Goal: Information Seeking & Learning: Learn about a topic

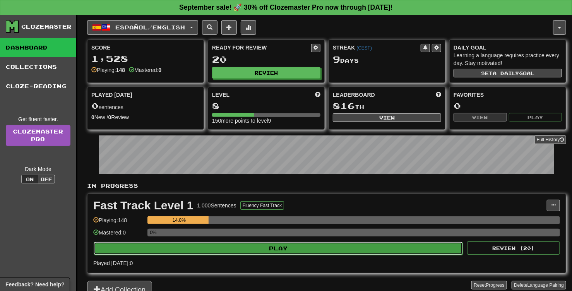
click at [289, 248] on button "Play" at bounding box center [278, 248] width 369 height 13
select select "**"
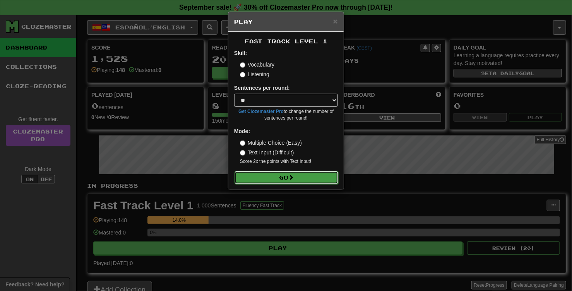
click at [298, 177] on button "Go" at bounding box center [287, 177] width 104 height 13
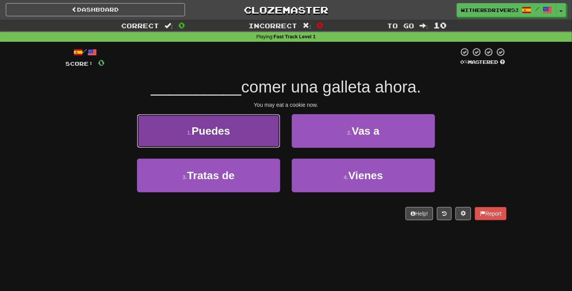
click at [242, 136] on button "1 . Puedes" at bounding box center [208, 131] width 143 height 34
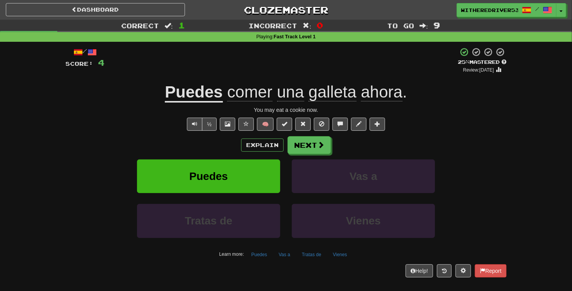
click at [403, 145] on div "Explain Next" at bounding box center [285, 145] width 441 height 18
click at [321, 146] on span at bounding box center [321, 145] width 7 height 7
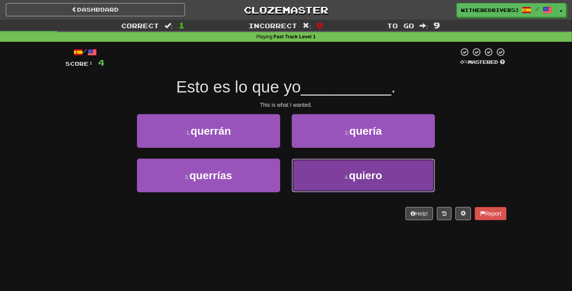
click at [332, 176] on button "4 . quiero" at bounding box center [363, 176] width 143 height 34
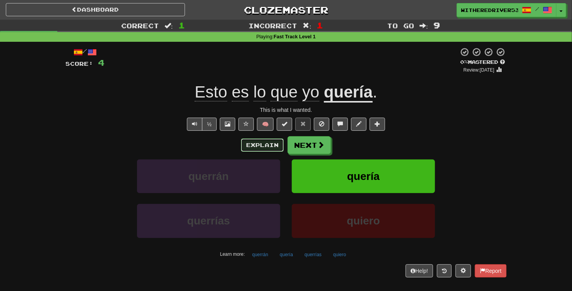
click at [264, 145] on button "Explain" at bounding box center [262, 145] width 43 height 13
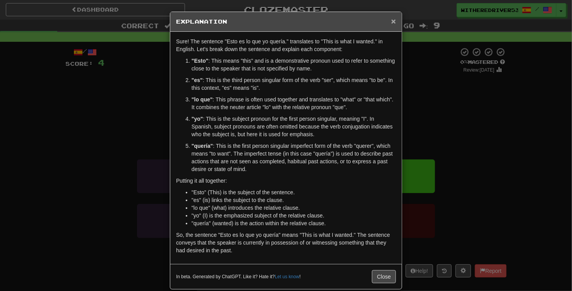
click at [395, 21] on span "×" at bounding box center [393, 21] width 5 height 9
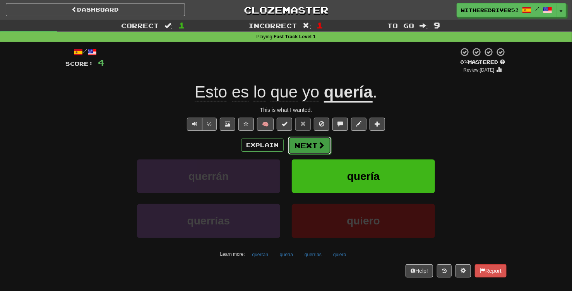
click at [319, 146] on span at bounding box center [321, 145] width 7 height 7
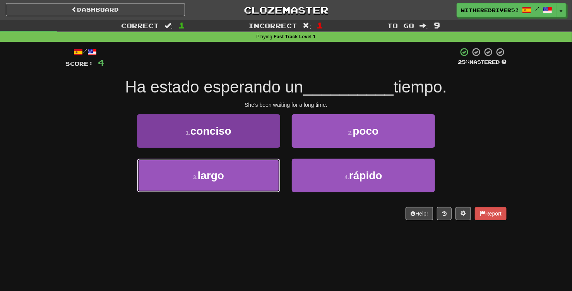
click at [242, 170] on button "3 . largo" at bounding box center [208, 176] width 143 height 34
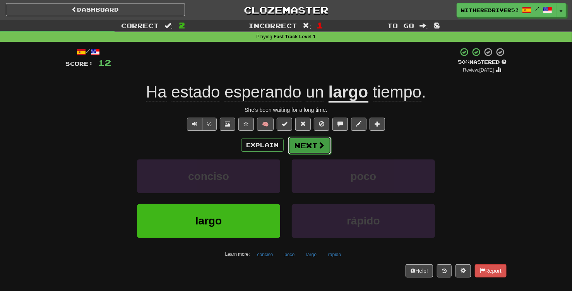
click at [303, 149] on button "Next" at bounding box center [309, 146] width 43 height 18
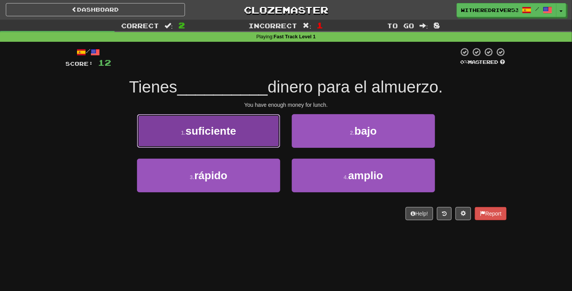
click at [252, 136] on button "1 . suficiente" at bounding box center [208, 131] width 143 height 34
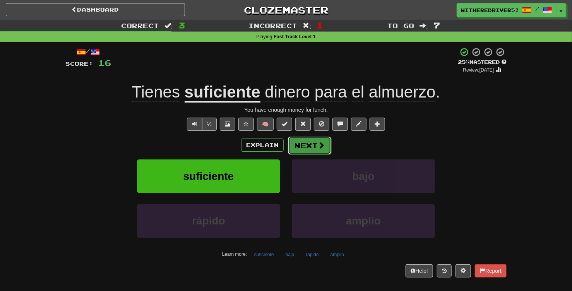
click at [304, 146] on button "Next" at bounding box center [309, 146] width 43 height 18
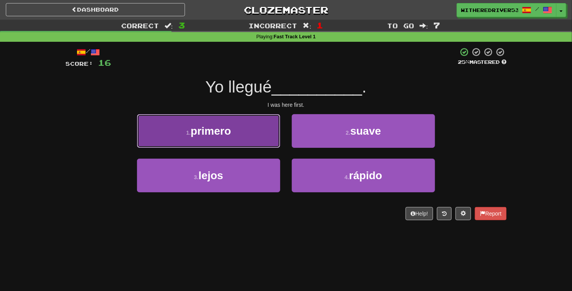
click at [259, 138] on button "1 . primero" at bounding box center [208, 131] width 143 height 34
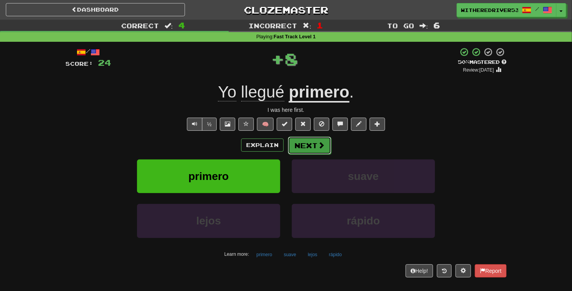
click at [311, 145] on button "Next" at bounding box center [309, 146] width 43 height 18
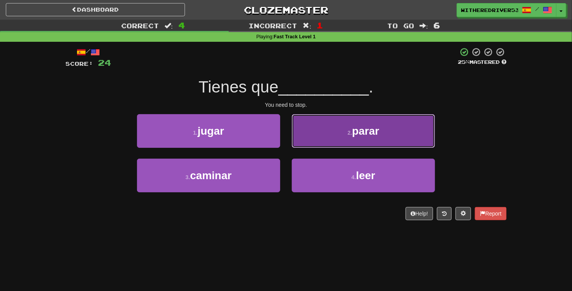
click at [340, 137] on button "2 . parar" at bounding box center [363, 131] width 143 height 34
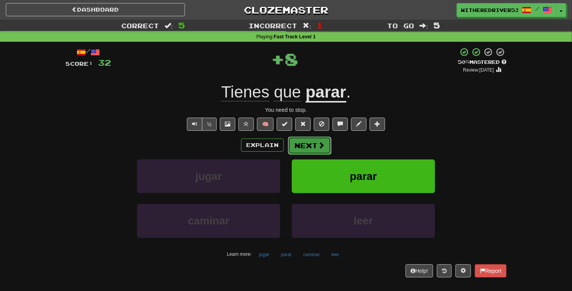
click at [307, 147] on button "Next" at bounding box center [309, 146] width 43 height 18
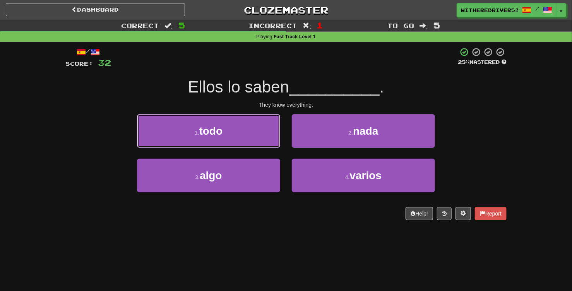
click at [256, 135] on button "1 . todo" at bounding box center [208, 131] width 143 height 34
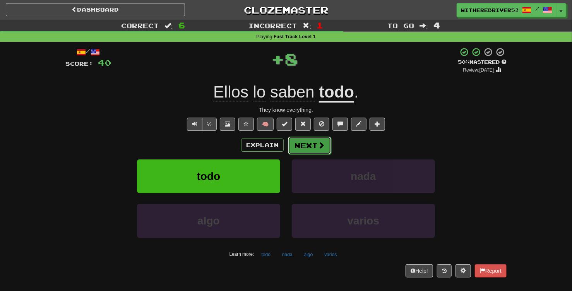
click at [311, 148] on button "Next" at bounding box center [309, 146] width 43 height 18
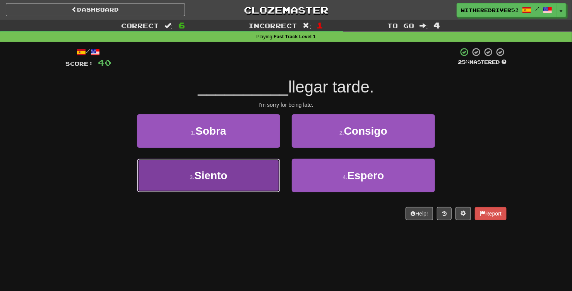
click at [237, 174] on button "3 . Siento" at bounding box center [208, 176] width 143 height 34
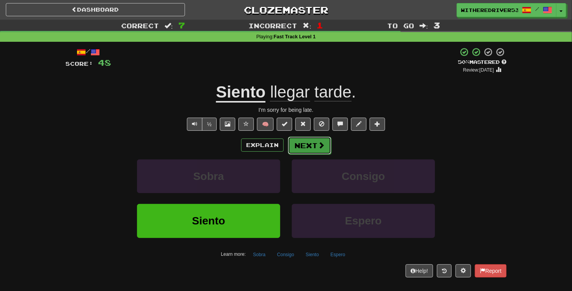
click at [313, 146] on button "Next" at bounding box center [309, 146] width 43 height 18
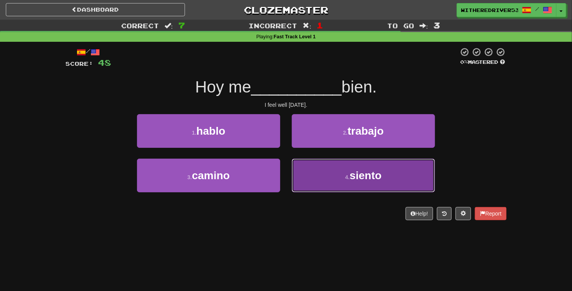
click at [331, 167] on button "4 . siento" at bounding box center [363, 176] width 143 height 34
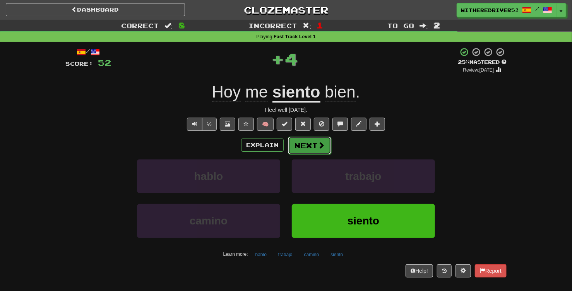
click at [312, 147] on button "Next" at bounding box center [309, 146] width 43 height 18
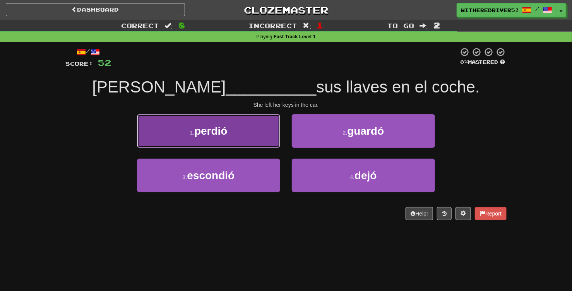
click at [255, 137] on button "1 . perdió" at bounding box center [208, 131] width 143 height 34
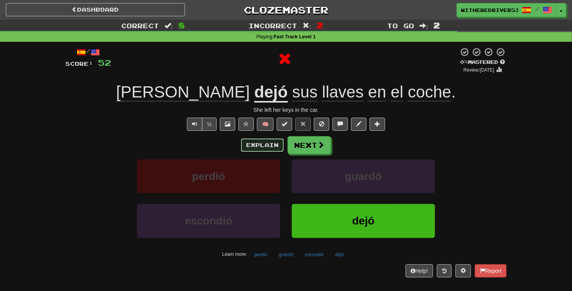
click at [263, 146] on button "Explain" at bounding box center [262, 145] width 43 height 13
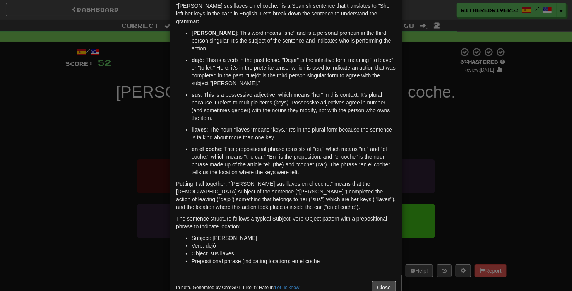
scroll to position [44, 0]
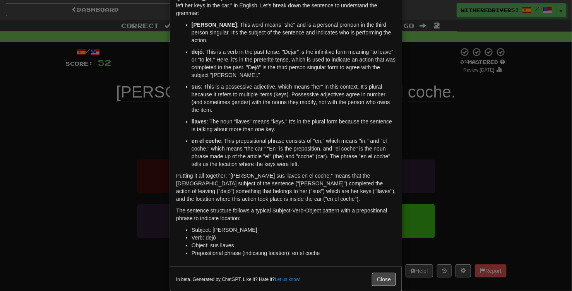
click at [456, 119] on div "× Explanation "Ella dejó sus llaves en el coche." is a Spanish sentence that tr…" at bounding box center [286, 145] width 572 height 291
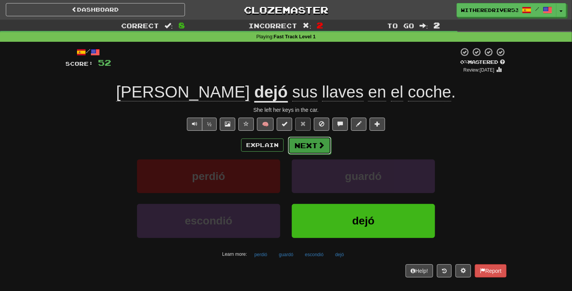
click at [301, 146] on button "Next" at bounding box center [309, 146] width 43 height 18
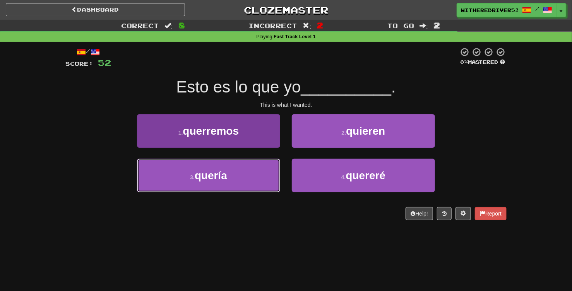
click at [250, 175] on button "3 . quería" at bounding box center [208, 176] width 143 height 34
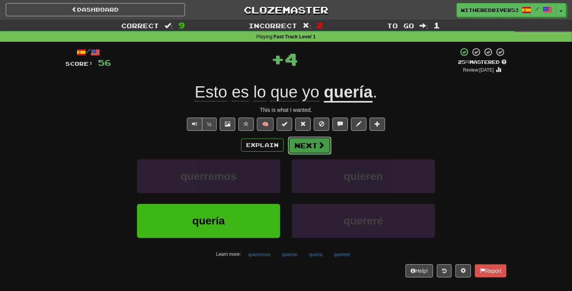
click at [309, 149] on button "Next" at bounding box center [309, 146] width 43 height 18
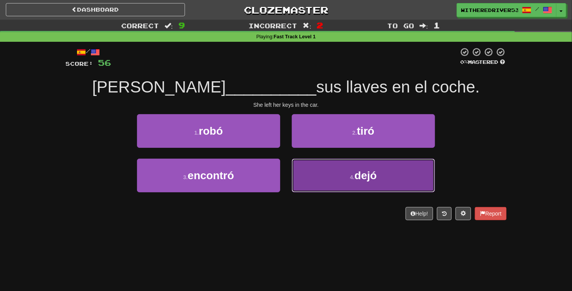
click at [338, 172] on button "4 . dejó" at bounding box center [363, 176] width 143 height 34
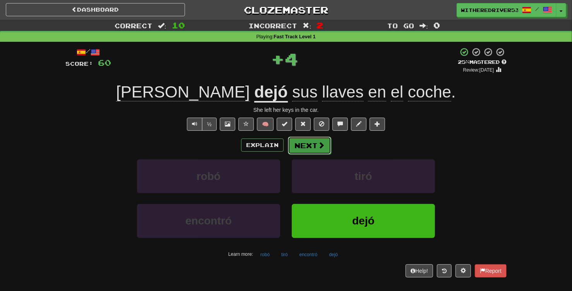
click at [306, 146] on button "Next" at bounding box center [309, 146] width 43 height 18
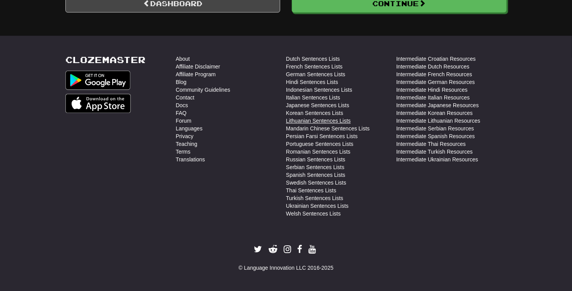
scroll to position [740, 0]
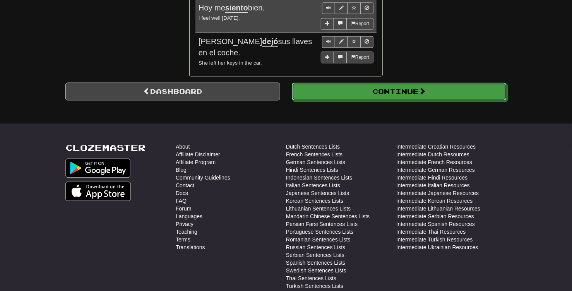
click at [364, 94] on button "Continue" at bounding box center [399, 91] width 215 height 18
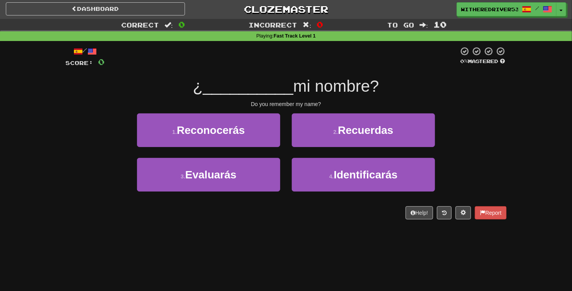
scroll to position [0, 0]
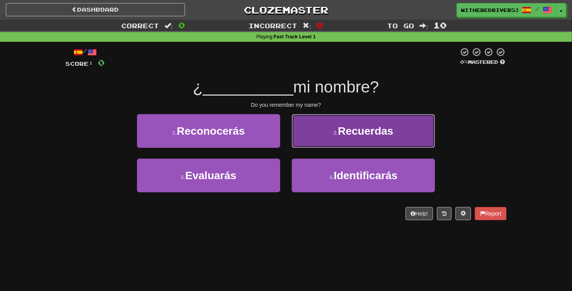
click at [339, 134] on span "Recuerdas" at bounding box center [365, 131] width 55 height 12
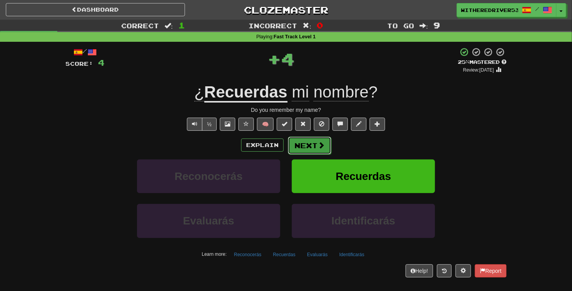
click at [318, 145] on span at bounding box center [321, 145] width 7 height 7
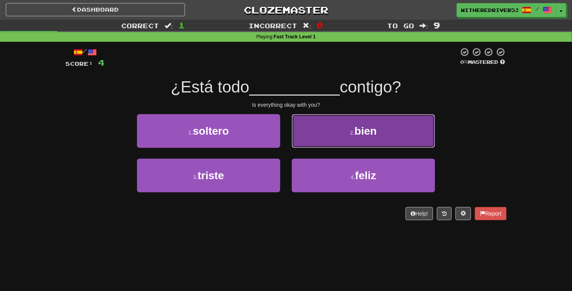
click at [334, 132] on button "2 . bien" at bounding box center [363, 131] width 143 height 34
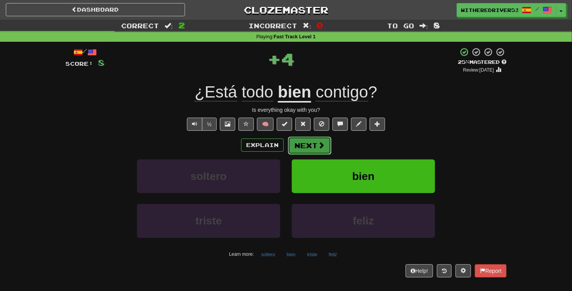
click at [313, 148] on button "Next" at bounding box center [309, 146] width 43 height 18
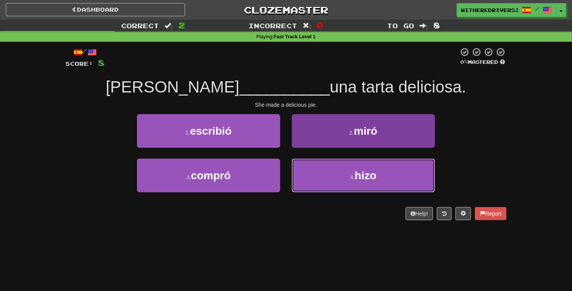
click at [334, 172] on button "4 . hizo" at bounding box center [363, 176] width 143 height 34
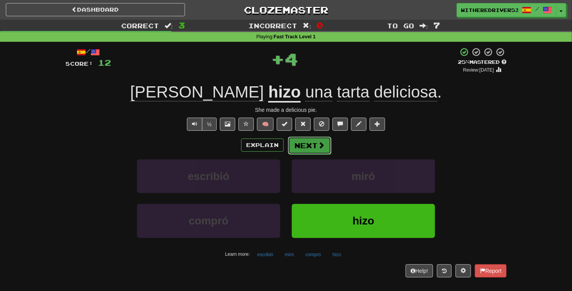
click at [319, 148] on span at bounding box center [321, 145] width 7 height 7
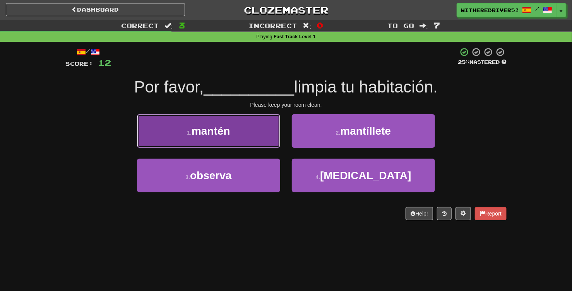
click at [246, 133] on button "1 . mantén" at bounding box center [208, 131] width 143 height 34
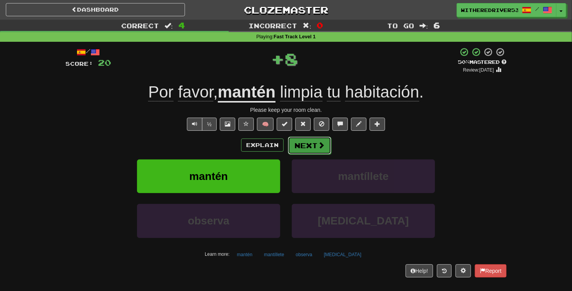
click at [311, 147] on button "Next" at bounding box center [309, 146] width 43 height 18
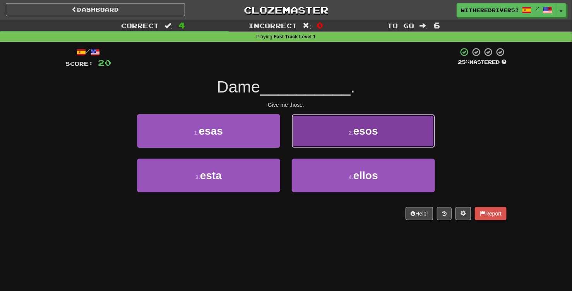
click at [347, 133] on button "2 . esos" at bounding box center [363, 131] width 143 height 34
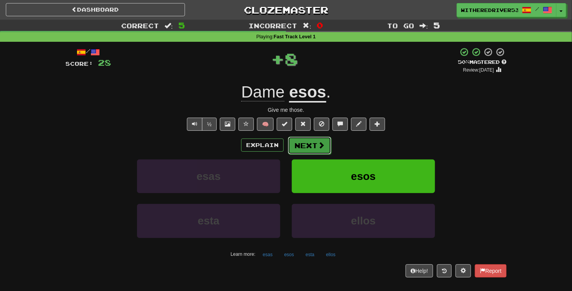
click at [309, 146] on button "Next" at bounding box center [309, 146] width 43 height 18
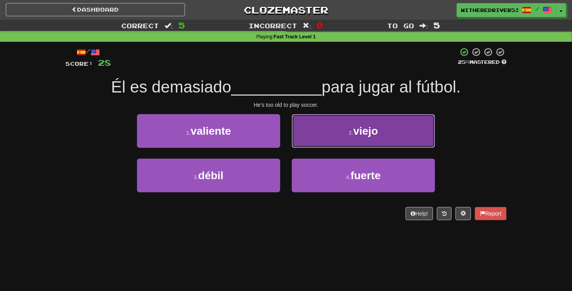
click at [352, 137] on button "2 . viejo" at bounding box center [363, 131] width 143 height 34
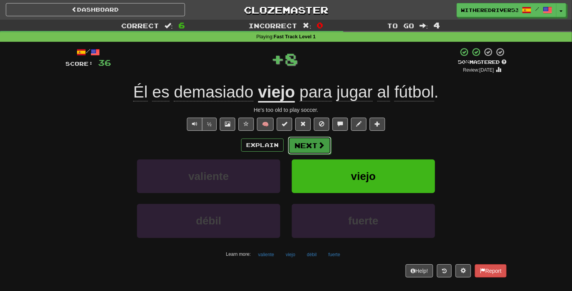
click at [315, 146] on button "Next" at bounding box center [309, 146] width 43 height 18
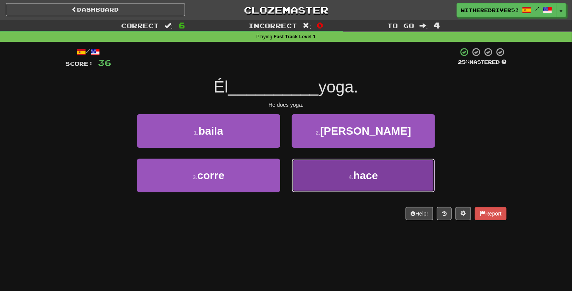
click at [346, 173] on button "4 . hace" at bounding box center [363, 176] width 143 height 34
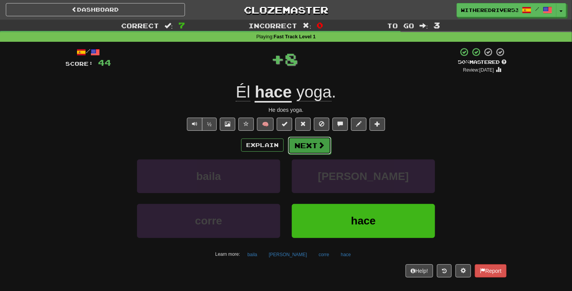
click at [312, 146] on button "Next" at bounding box center [309, 146] width 43 height 18
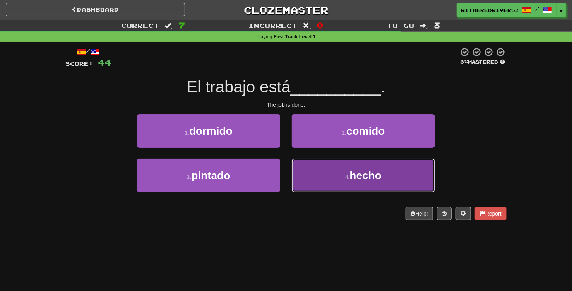
click at [334, 176] on button "4 . hecho" at bounding box center [363, 176] width 143 height 34
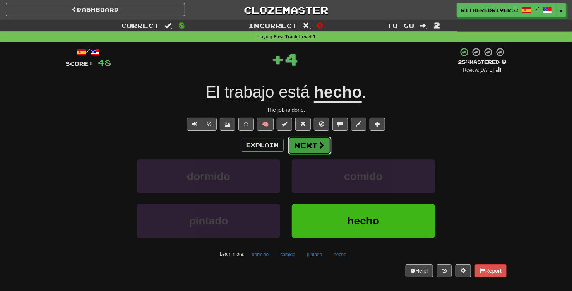
click at [316, 146] on button "Next" at bounding box center [309, 146] width 43 height 18
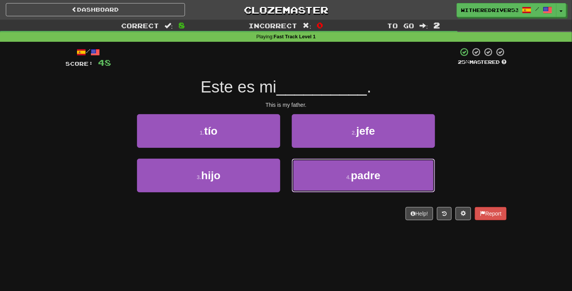
drag, startPoint x: 353, startPoint y: 186, endPoint x: 353, endPoint y: 206, distance: 19.8
click at [352, 206] on div "/ Score: 48 25 % Mastered Este es mi __________ . This is my father. 1 . tío 2 …" at bounding box center [285, 133] width 441 height 173
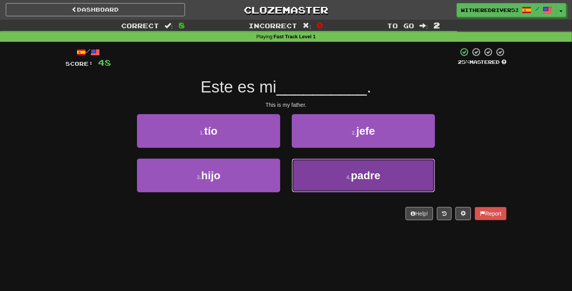
click at [358, 191] on button "4 . padre" at bounding box center [363, 176] width 143 height 34
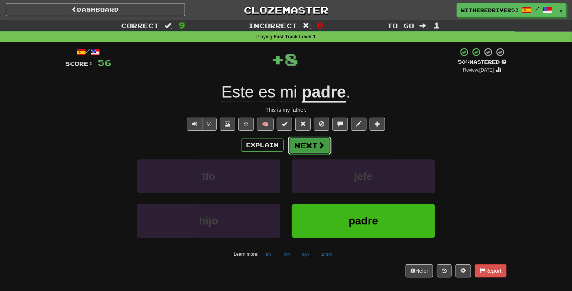
click at [313, 146] on button "Next" at bounding box center [309, 146] width 43 height 18
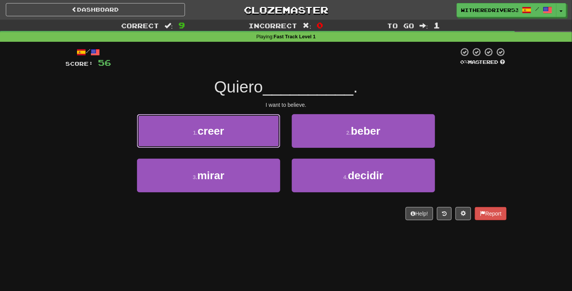
click at [219, 127] on span "creer" at bounding box center [211, 131] width 27 height 12
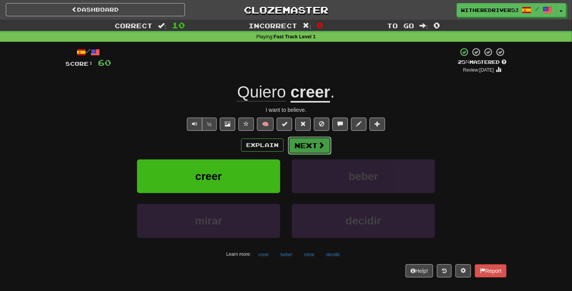
click at [299, 145] on button "Next" at bounding box center [309, 146] width 43 height 18
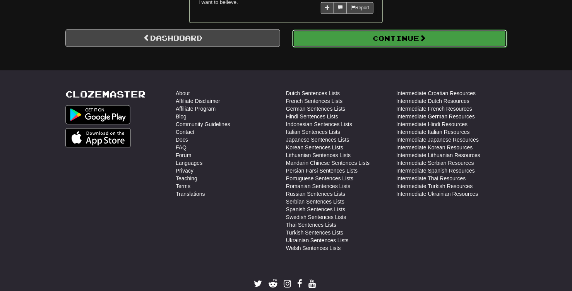
click at [365, 41] on button "Continue" at bounding box center [399, 38] width 215 height 18
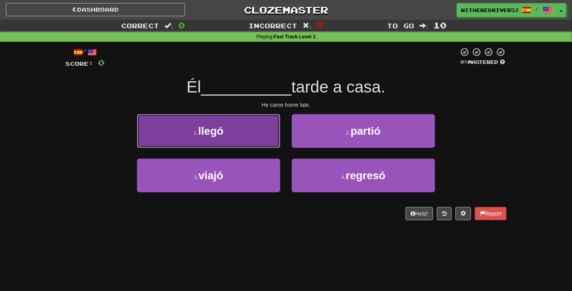
click at [234, 134] on button "1 . llegó" at bounding box center [208, 131] width 143 height 34
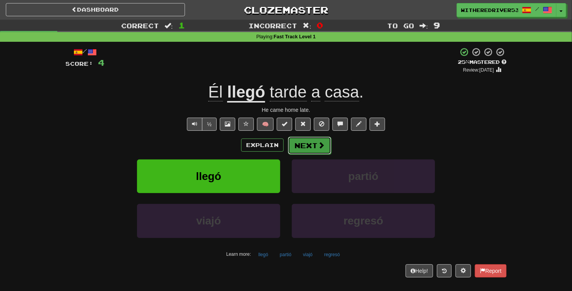
click at [320, 144] on span at bounding box center [321, 145] width 7 height 7
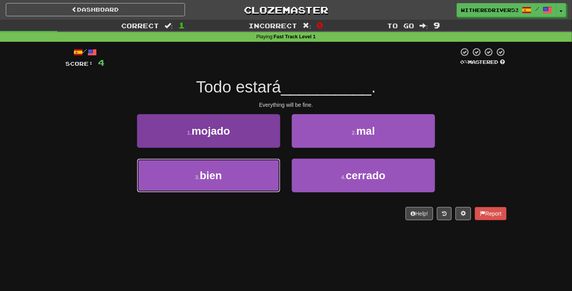
click at [242, 179] on button "3 . bien" at bounding box center [208, 176] width 143 height 34
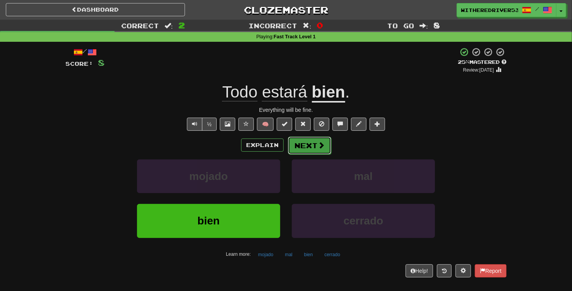
click at [311, 145] on button "Next" at bounding box center [309, 146] width 43 height 18
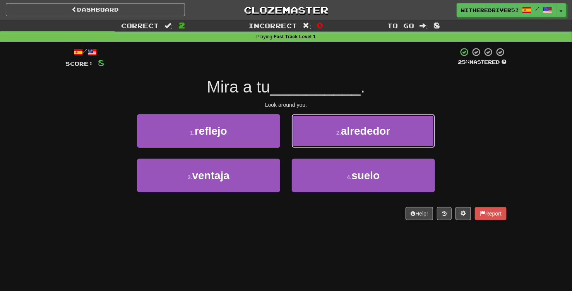
click at [343, 134] on span "alrededor" at bounding box center [366, 131] width 50 height 12
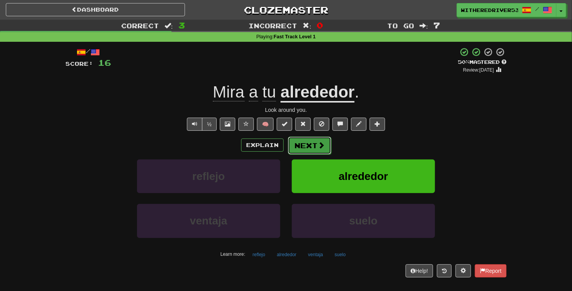
click at [312, 144] on button "Next" at bounding box center [309, 146] width 43 height 18
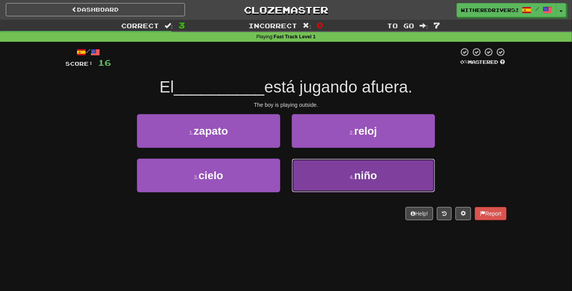
click at [337, 173] on button "4 . niño" at bounding box center [363, 176] width 143 height 34
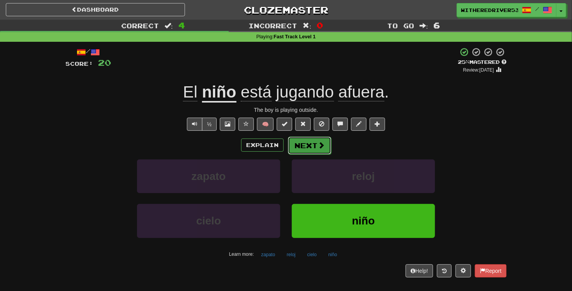
click at [306, 147] on button "Next" at bounding box center [309, 146] width 43 height 18
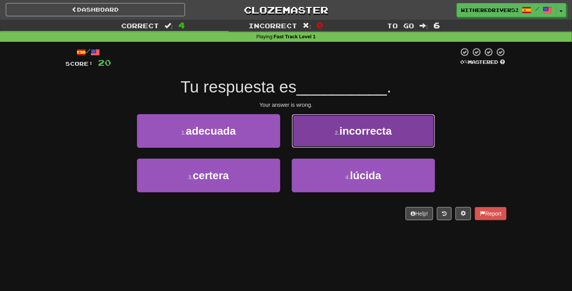
click at [343, 136] on span "incorrecta" at bounding box center [366, 131] width 52 height 12
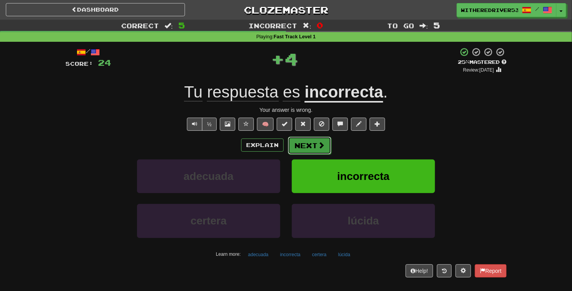
click at [311, 148] on button "Next" at bounding box center [309, 146] width 43 height 18
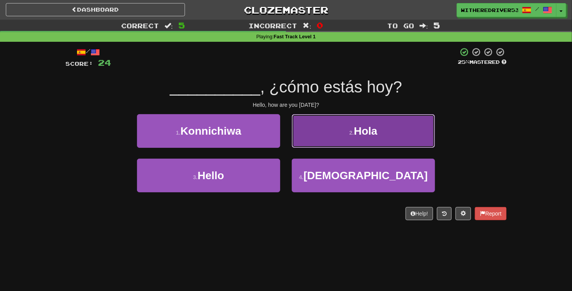
click at [329, 141] on button "2 . Hola" at bounding box center [363, 131] width 143 height 34
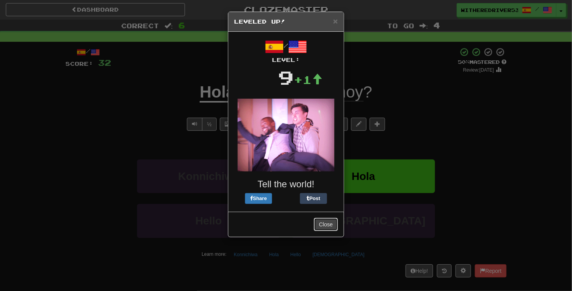
click at [324, 222] on button "Close" at bounding box center [326, 224] width 24 height 13
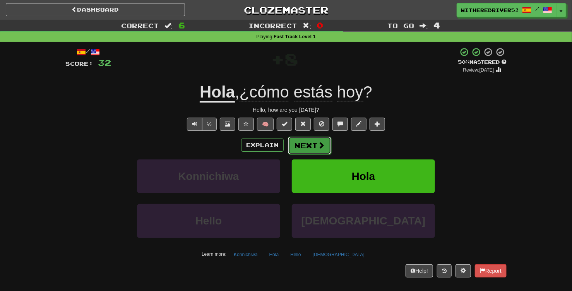
click at [317, 149] on button "Next" at bounding box center [309, 146] width 43 height 18
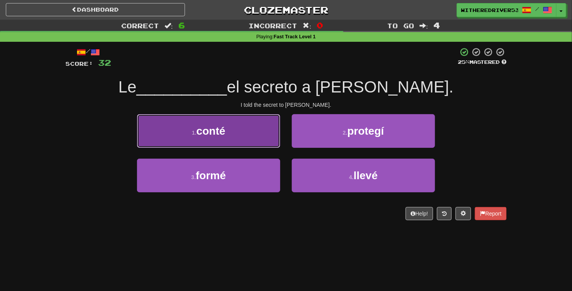
click at [255, 136] on button "1 . conté" at bounding box center [208, 131] width 143 height 34
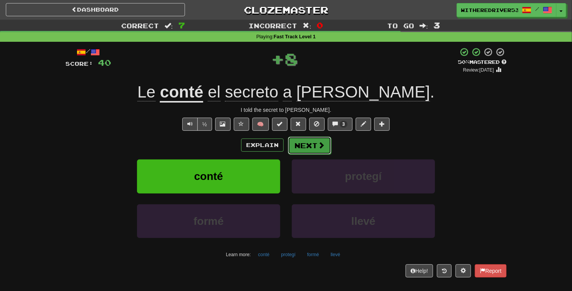
click at [314, 148] on button "Next" at bounding box center [309, 146] width 43 height 18
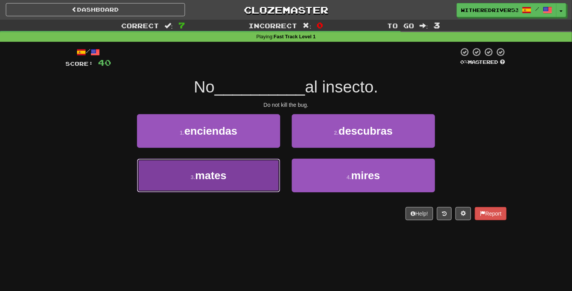
click at [245, 175] on button "3 . mates" at bounding box center [208, 176] width 143 height 34
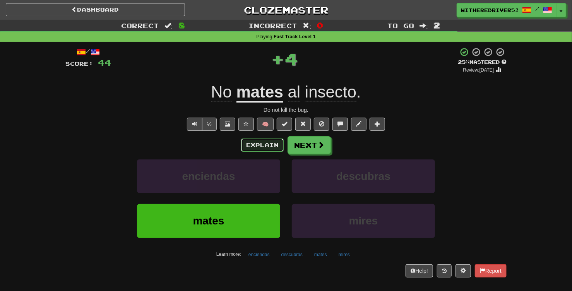
click at [264, 146] on button "Explain" at bounding box center [262, 145] width 43 height 13
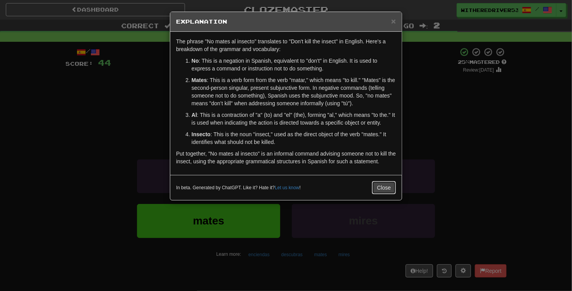
click at [382, 187] on button "Close" at bounding box center [384, 187] width 24 height 13
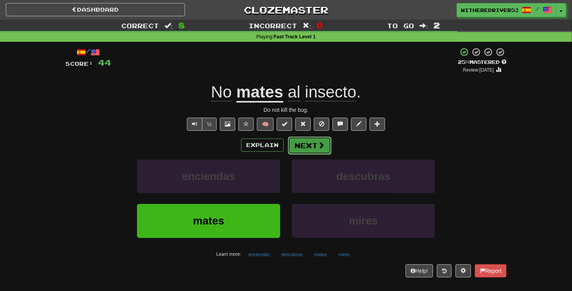
click at [314, 142] on button "Next" at bounding box center [309, 146] width 43 height 18
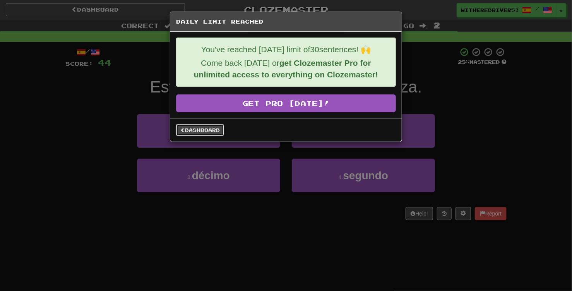
click at [204, 129] on link "Dashboard" at bounding box center [200, 130] width 48 height 12
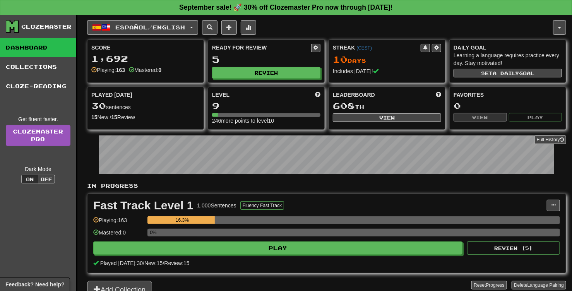
scroll to position [45, 0]
